Goal: Task Accomplishment & Management: Use online tool/utility

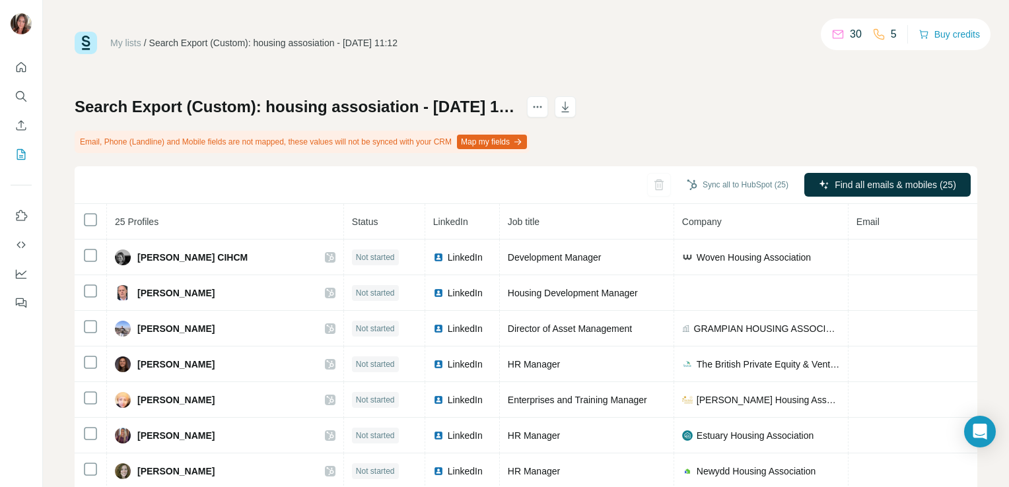
scroll to position [96, 0]
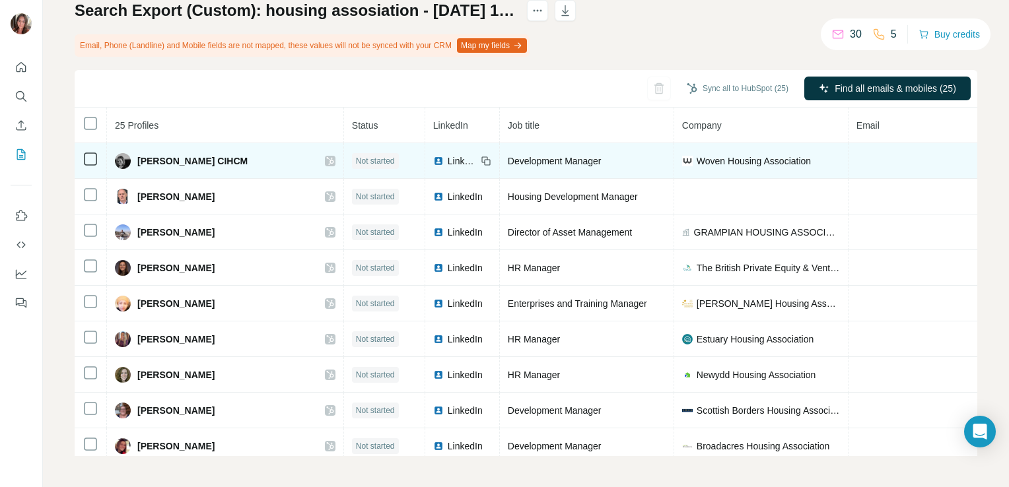
click at [481, 157] on icon at bounding box center [486, 161] width 11 height 11
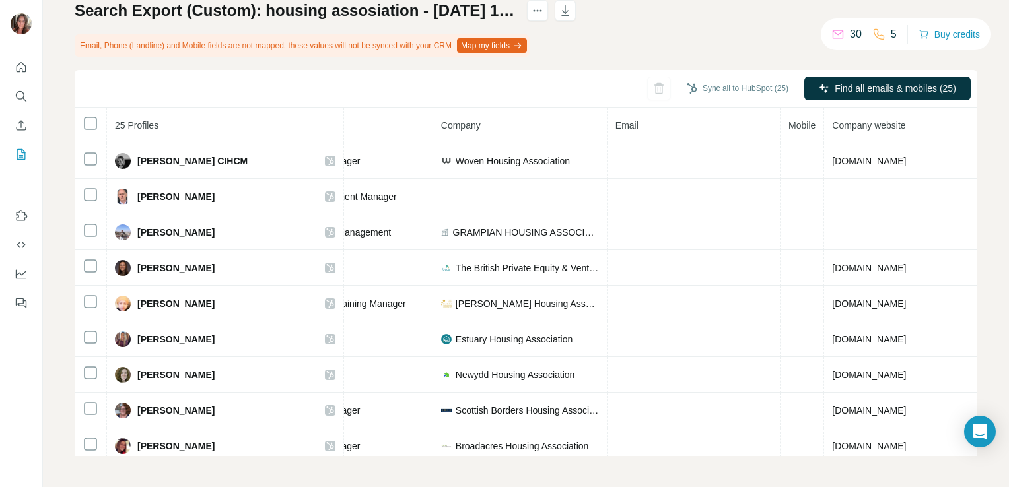
scroll to position [0, 0]
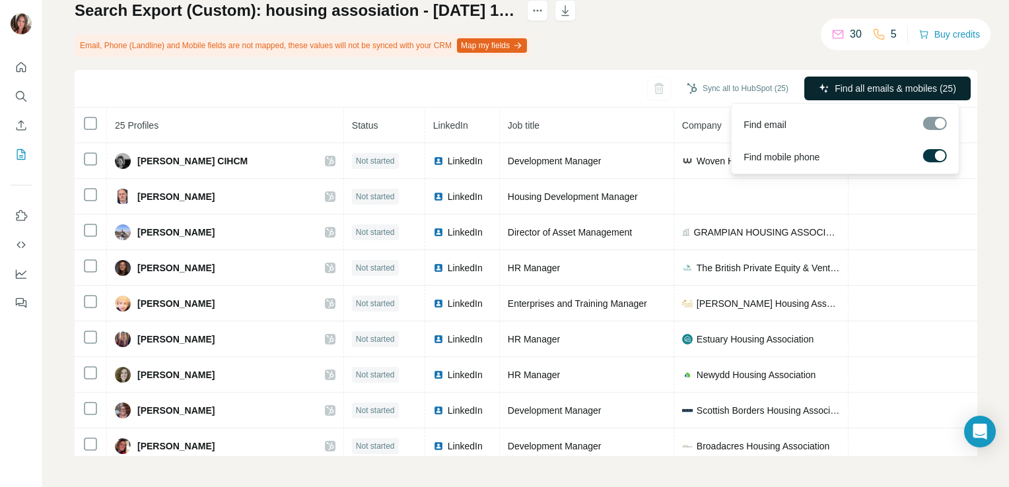
click at [890, 81] on button "Find all emails & mobiles (25)" at bounding box center [887, 89] width 166 height 24
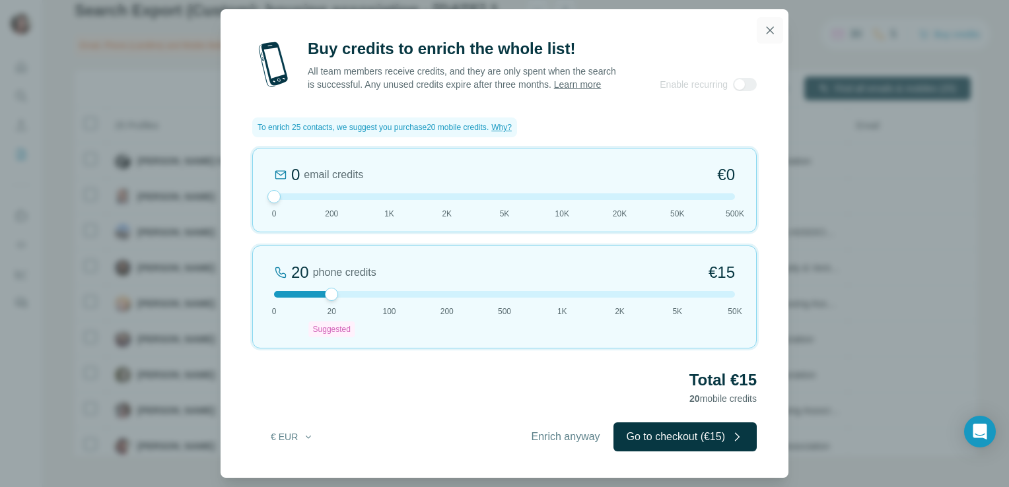
click at [771, 26] on icon "button" at bounding box center [769, 29] width 7 height 7
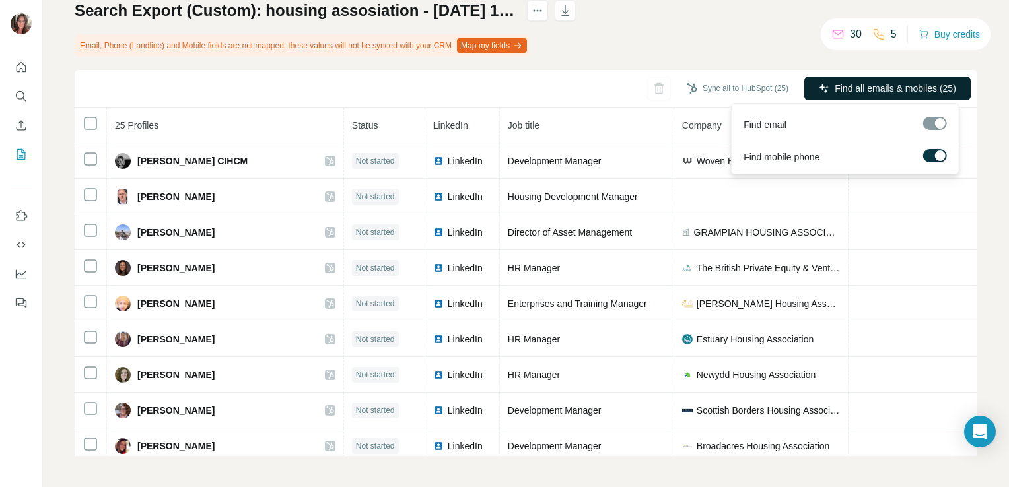
click at [900, 90] on span "Find all emails & mobiles (25)" at bounding box center [894, 88] width 121 height 13
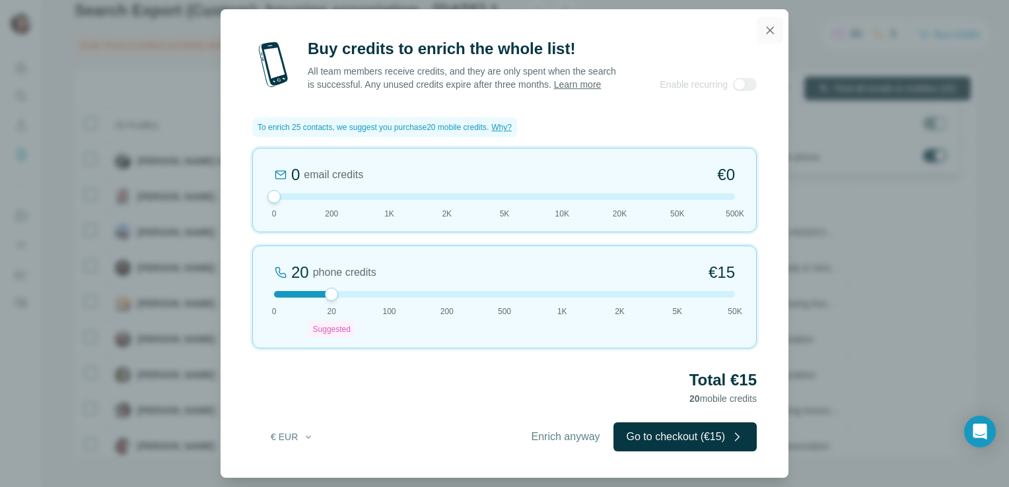
click at [767, 26] on icon "button" at bounding box center [769, 29] width 7 height 7
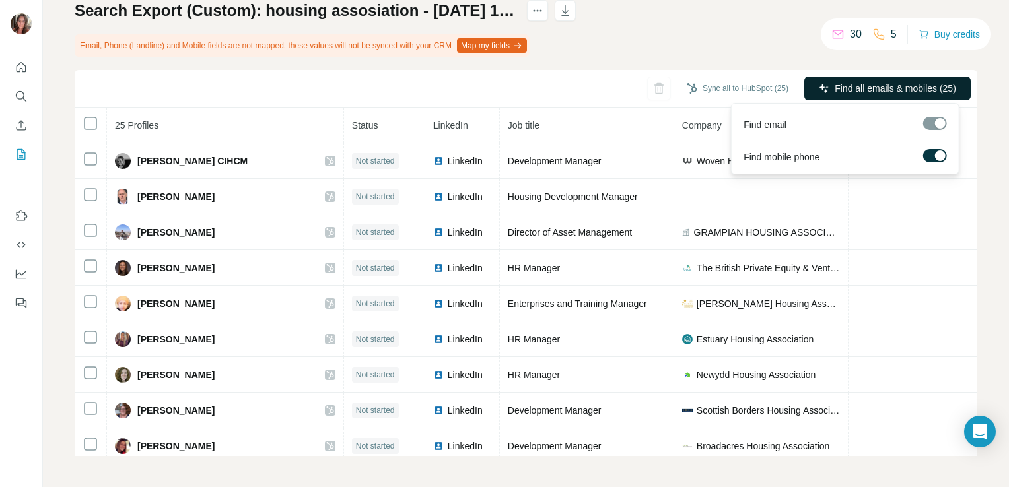
click at [928, 155] on label at bounding box center [935, 155] width 24 height 13
click at [936, 126] on div at bounding box center [935, 123] width 24 height 13
click at [888, 88] on span "Find all emails (25)" at bounding box center [918, 88] width 78 height 13
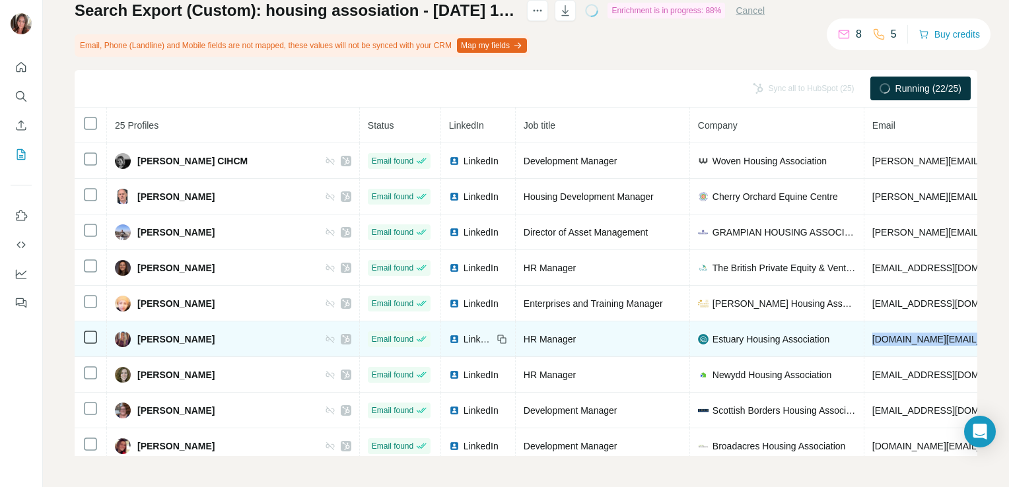
drag, startPoint x: 927, startPoint y: 335, endPoint x: 792, endPoint y: 339, distance: 135.4
click at [864, 339] on td "[DOMAIN_NAME][EMAIL_ADDRESS][DOMAIN_NAME]" at bounding box center [1026, 339] width 325 height 36
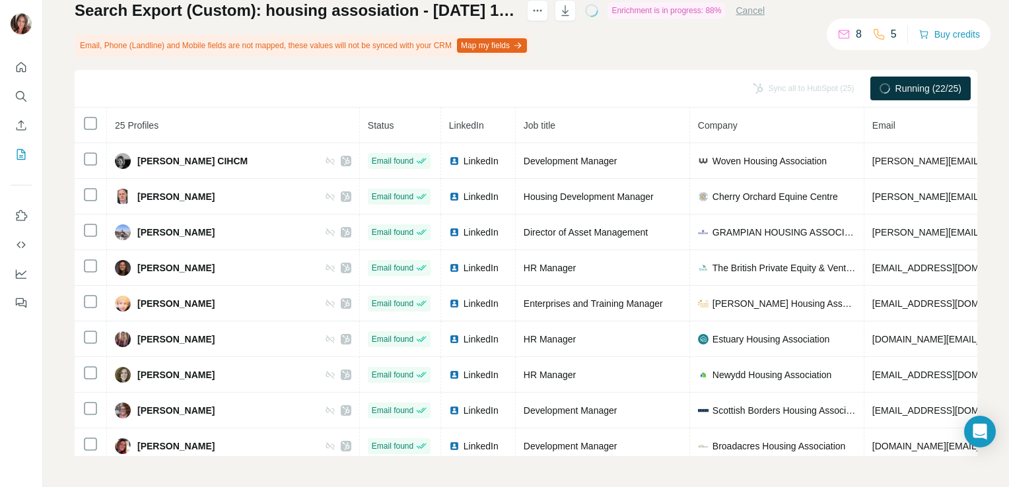
drag, startPoint x: 792, startPoint y: 339, endPoint x: 995, endPoint y: 197, distance: 247.4
click at [995, 197] on div "My lists / Search Export (Custom): housing assosiation - [DATE] 11:12 8 5 Buy c…" at bounding box center [526, 243] width 966 height 487
click at [569, 12] on icon "button" at bounding box center [565, 12] width 7 height 4
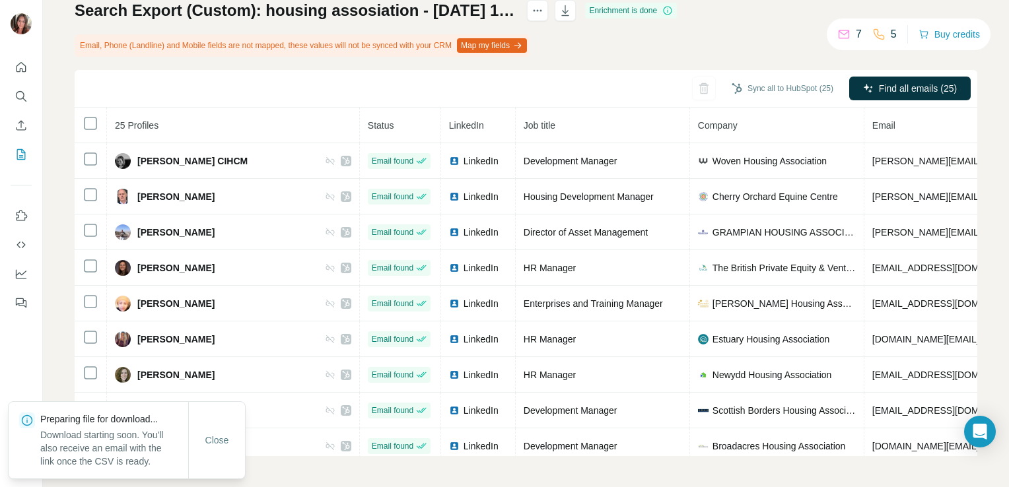
click at [617, 52] on div "Search Export (Custom): housing assosiation - [DATE] 11:12 Enrichment is done E…" at bounding box center [526, 228] width 902 height 456
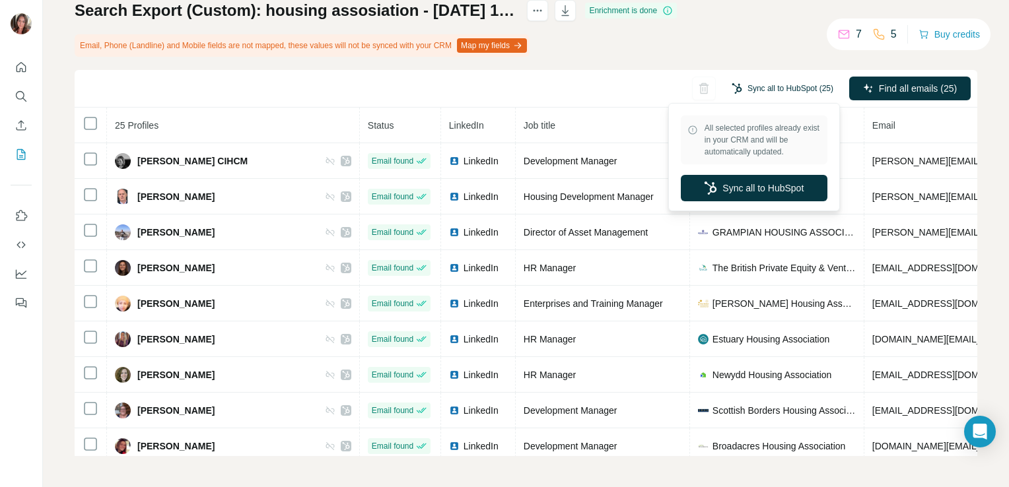
click at [786, 90] on button "Sync all to HubSpot (25)" at bounding box center [782, 89] width 120 height 20
click at [742, 189] on button "Sync all to HubSpot" at bounding box center [754, 188] width 147 height 26
